Goal: Information Seeking & Learning: Learn about a topic

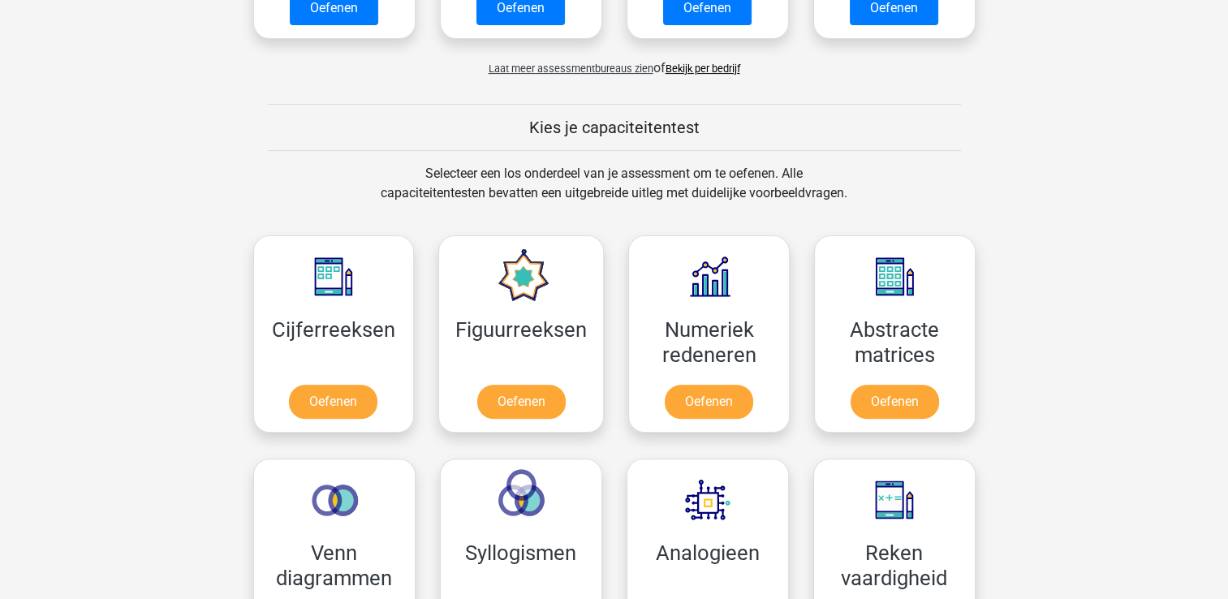
scroll to position [526, 0]
click at [352, 407] on link "Oefenen" at bounding box center [333, 405] width 92 height 36
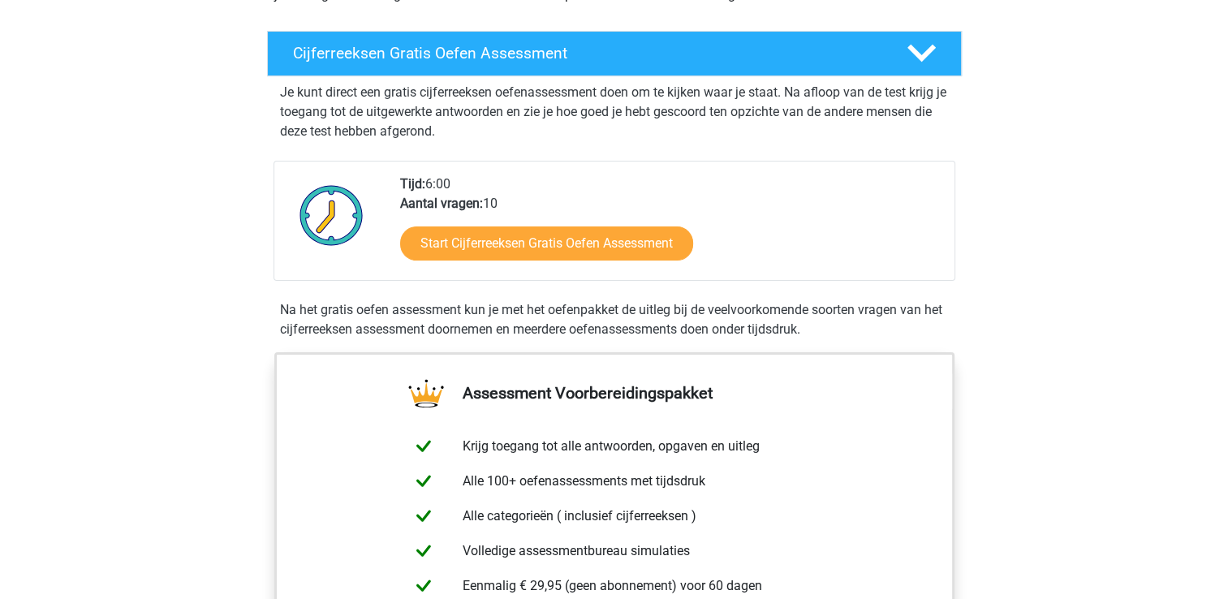
scroll to position [264, 0]
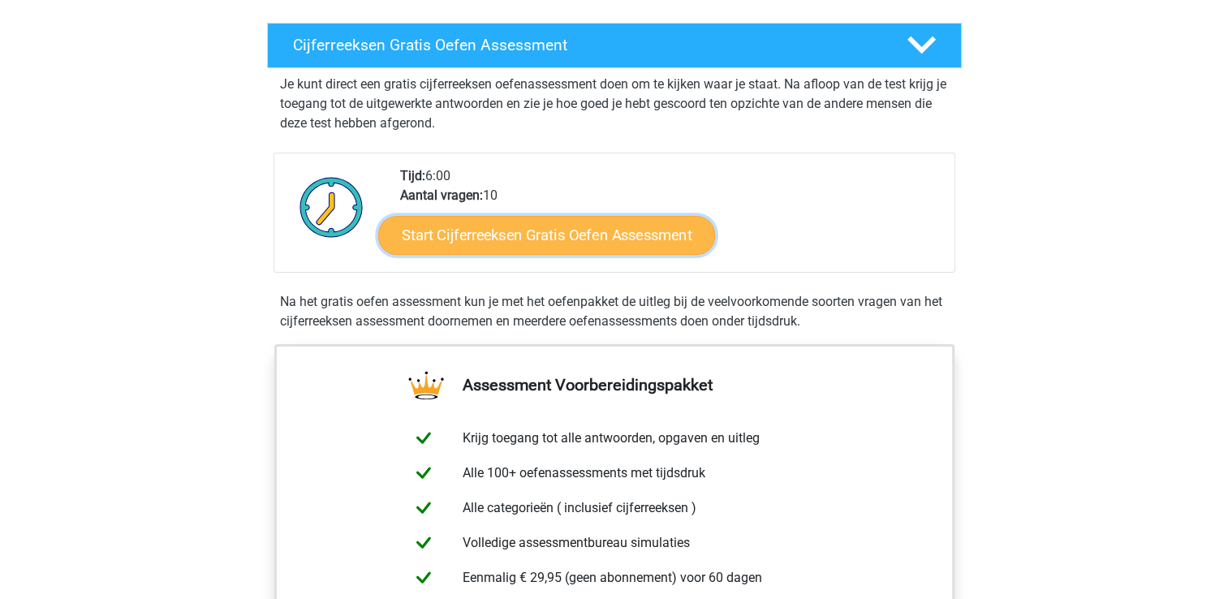
click at [463, 254] on link "Start Cijferreeksen Gratis Oefen Assessment" at bounding box center [546, 234] width 337 height 39
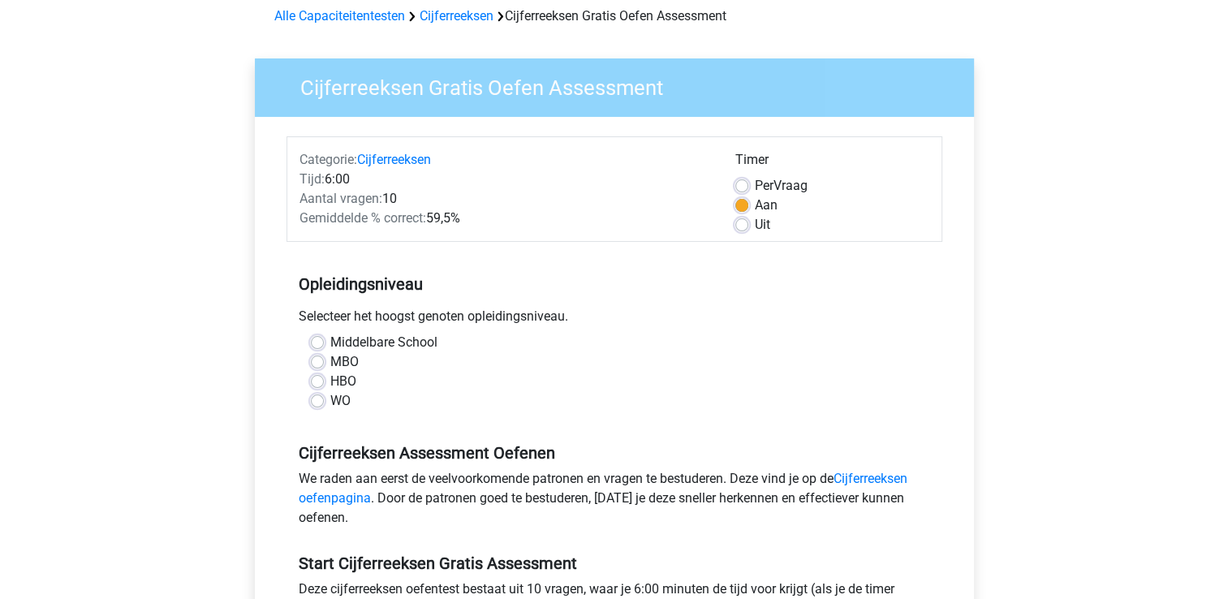
scroll to position [76, 0]
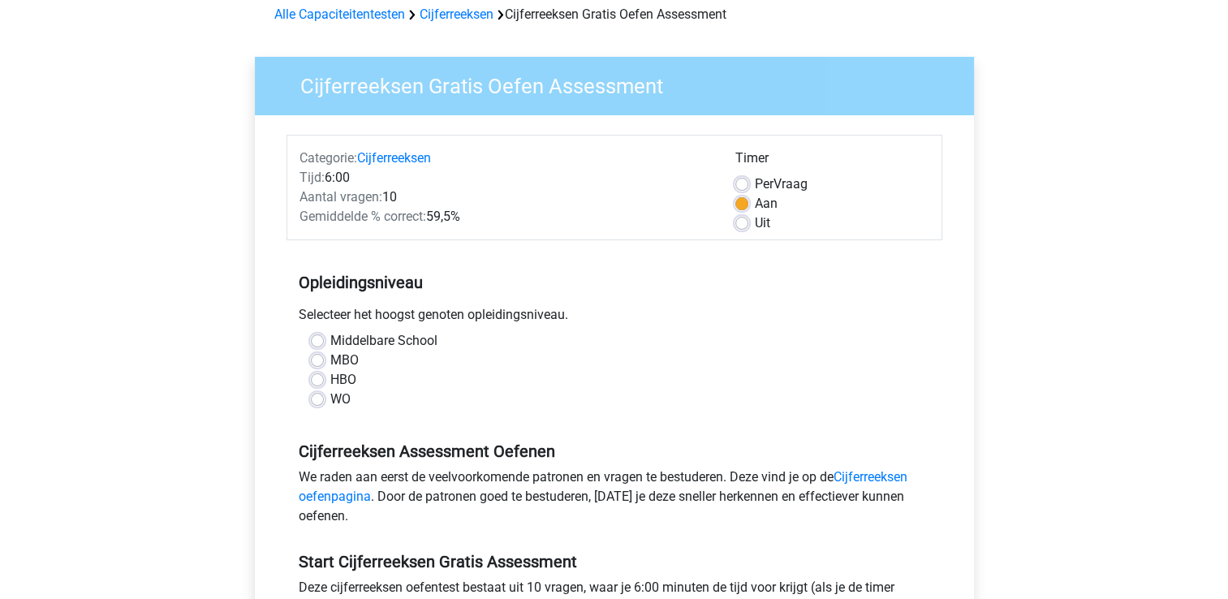
click at [330, 359] on label "MBO" at bounding box center [344, 360] width 28 height 19
click at [320, 359] on input "MBO" at bounding box center [317, 359] width 13 height 16
radio input "true"
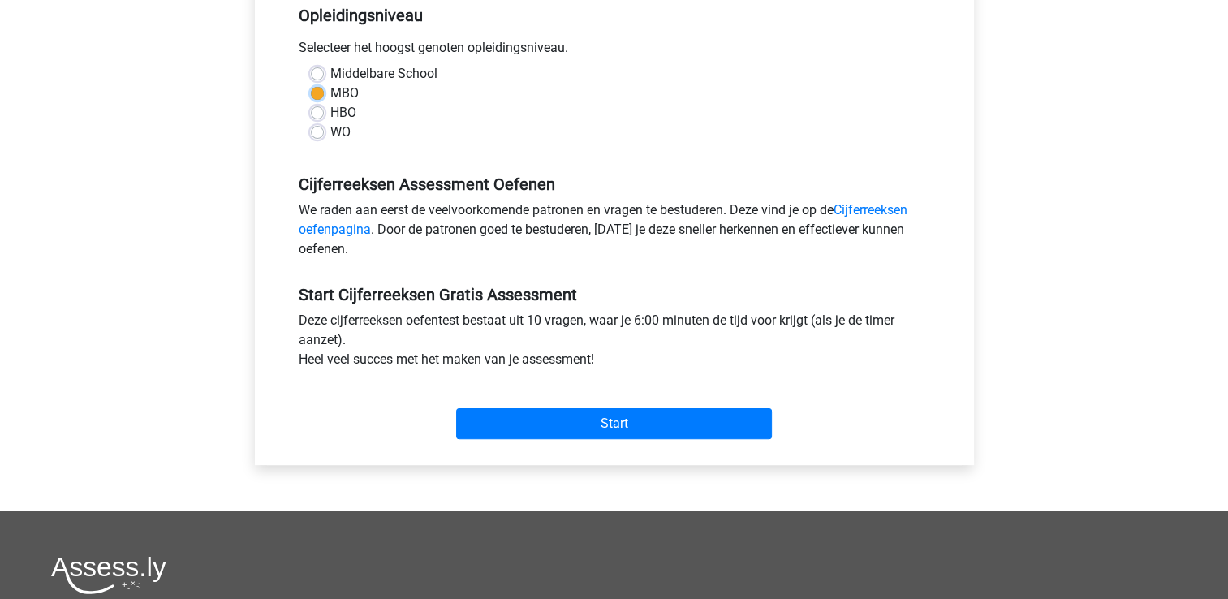
scroll to position [344, 0]
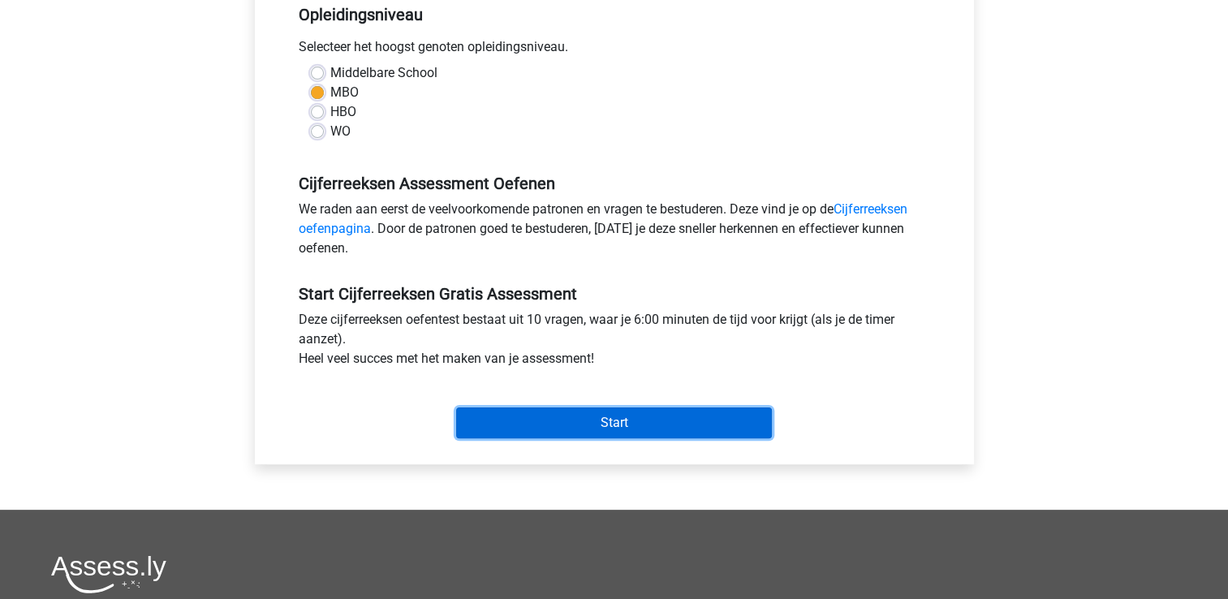
click at [503, 414] on input "Start" at bounding box center [614, 422] width 316 height 31
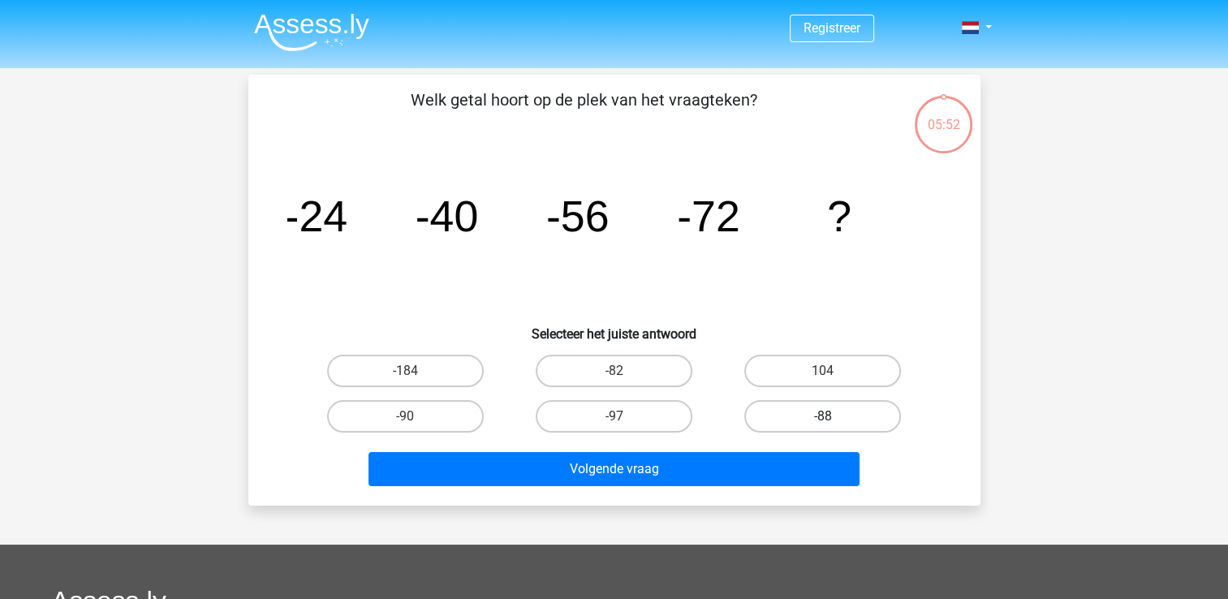
click at [854, 411] on label "-88" at bounding box center [822, 416] width 157 height 32
click at [833, 416] on input "-88" at bounding box center [828, 421] width 11 height 11
radio input "true"
click at [724, 449] on div "Volgende vraag" at bounding box center [614, 466] width 680 height 54
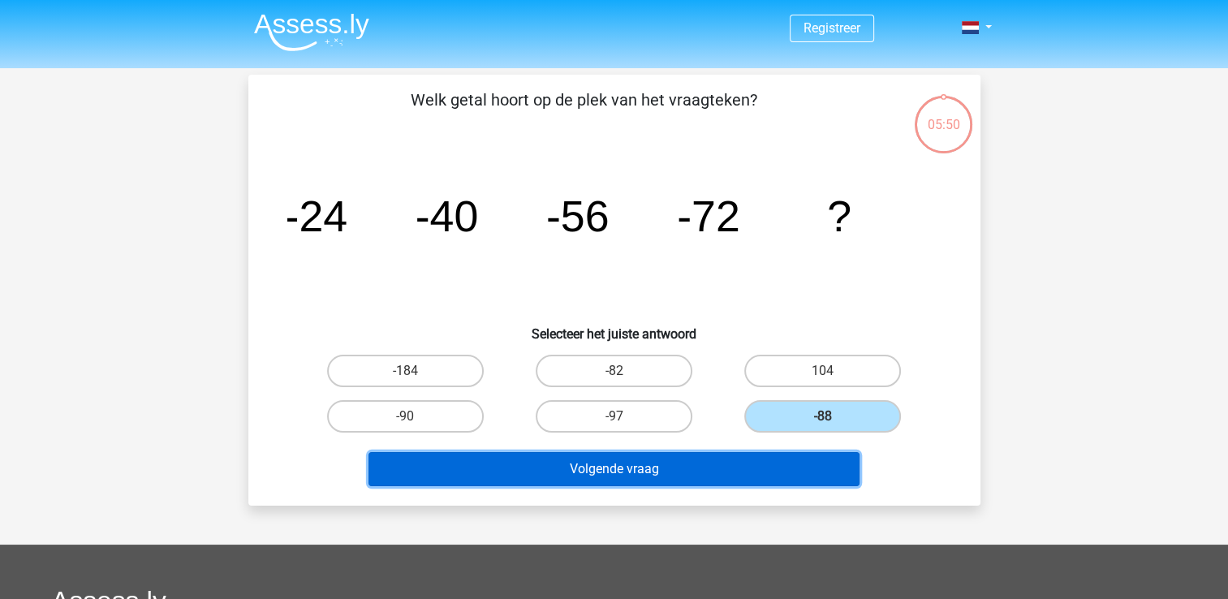
click at [704, 462] on button "Volgende vraag" at bounding box center [613, 469] width 491 height 34
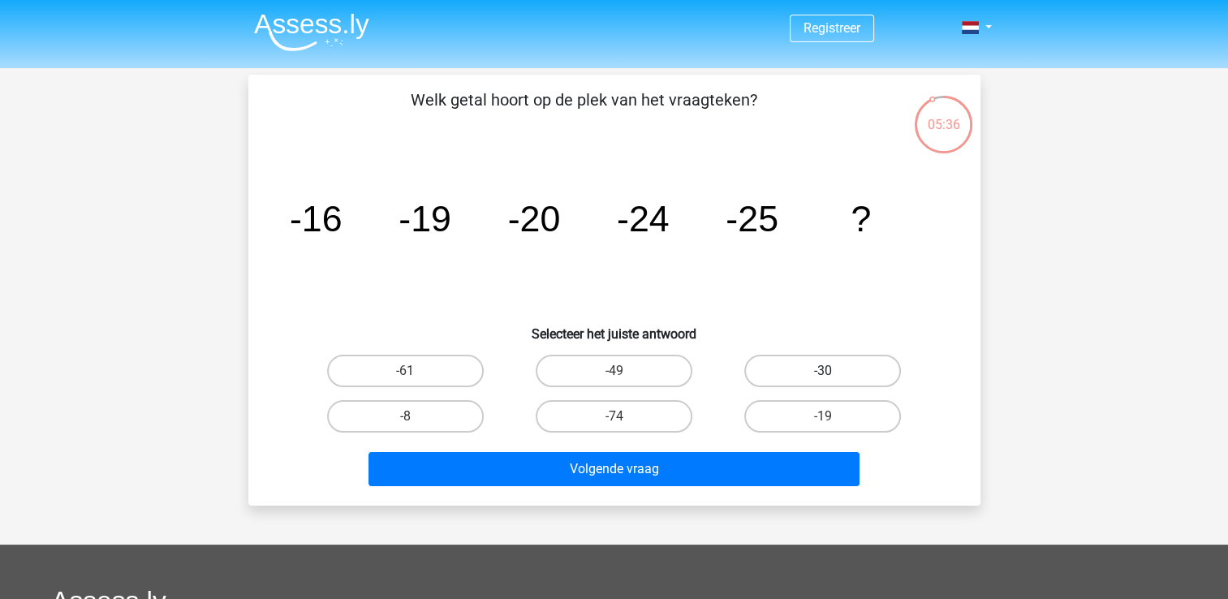
click at [832, 360] on label "-30" at bounding box center [822, 371] width 157 height 32
click at [832, 371] on input "-30" at bounding box center [828, 376] width 11 height 11
radio input "true"
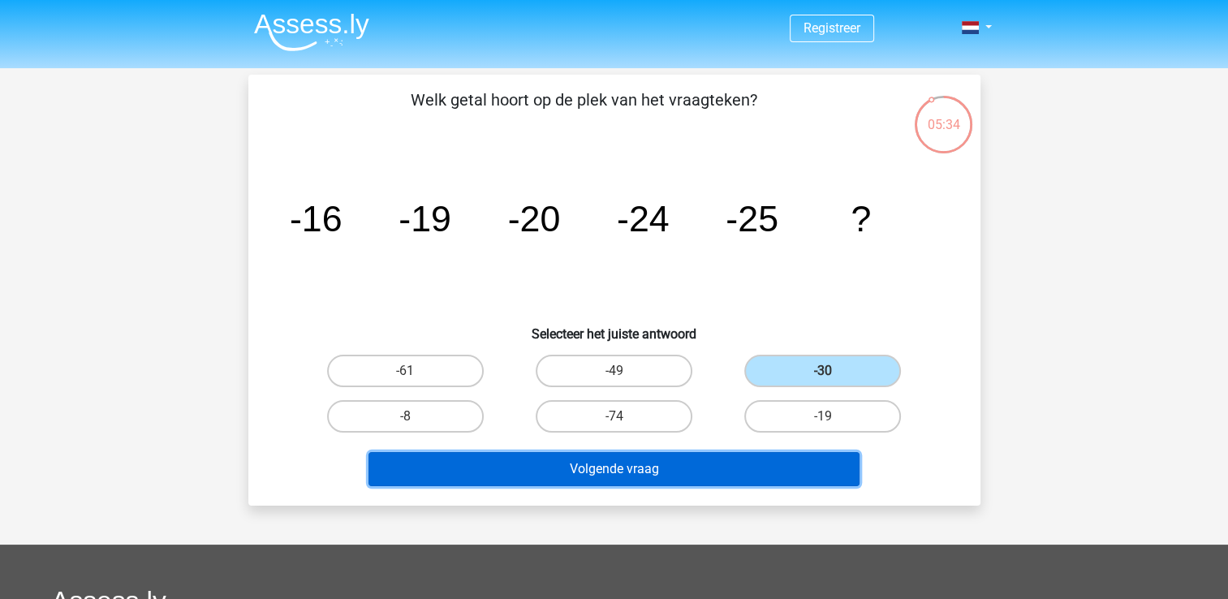
click at [688, 454] on button "Volgende vraag" at bounding box center [613, 469] width 491 height 34
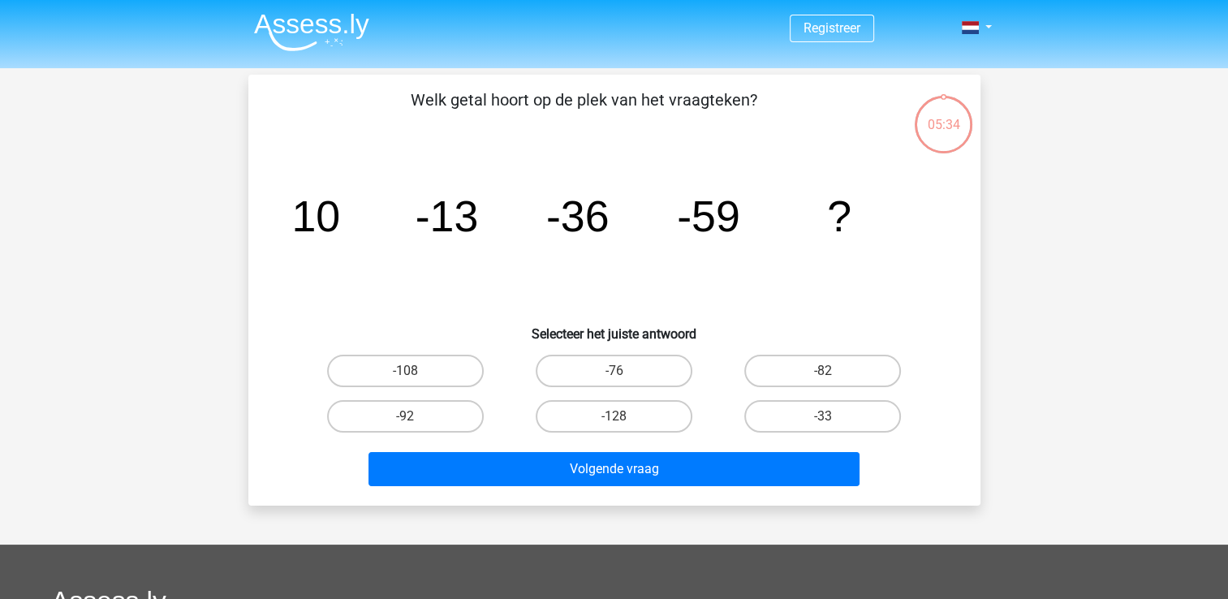
scroll to position [75, 0]
